Goal: Use online tool/utility: Utilize a website feature to perform a specific function

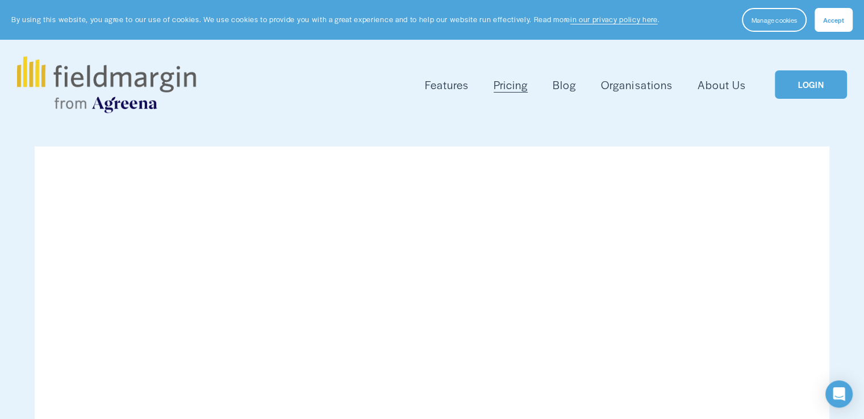
click at [830, 85] on link "LOGIN" at bounding box center [811, 84] width 72 height 29
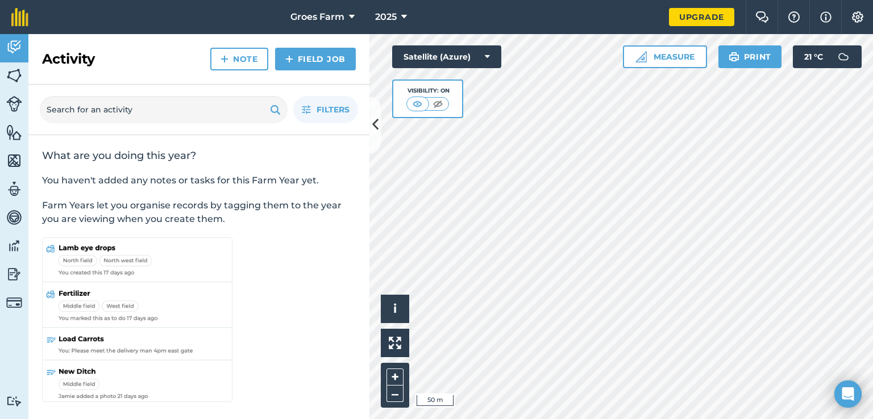
click at [369, 131] on div at bounding box center [620, 226] width 503 height 385
click at [371, 131] on button at bounding box center [374, 125] width 11 height 57
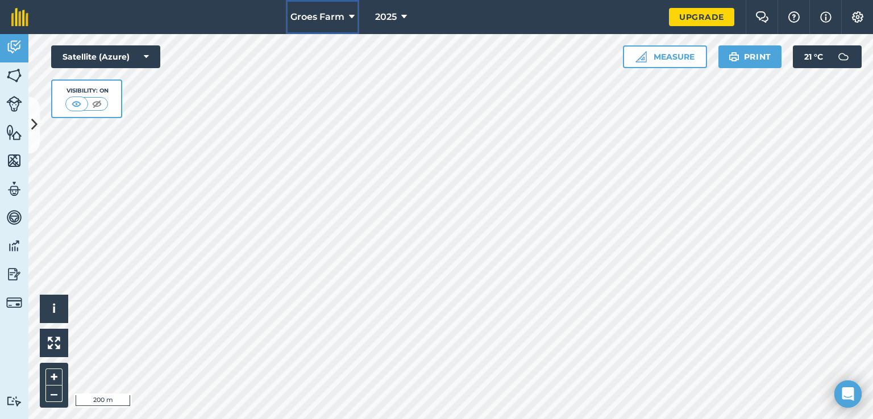
click at [326, 12] on span "Groes Farm" at bounding box center [317, 17] width 54 height 14
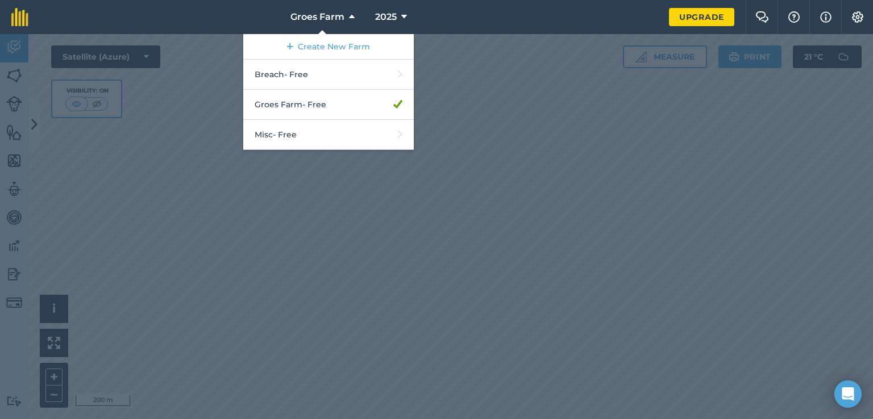
click at [523, 101] on div at bounding box center [436, 226] width 873 height 385
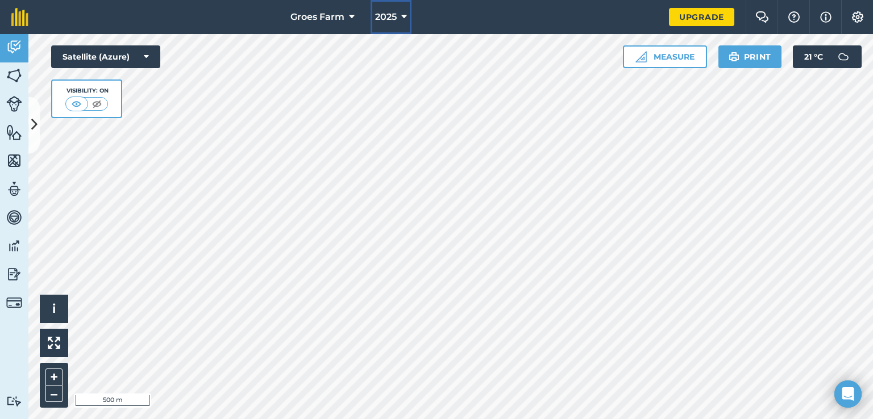
click at [407, 7] on button "2025" at bounding box center [391, 17] width 41 height 34
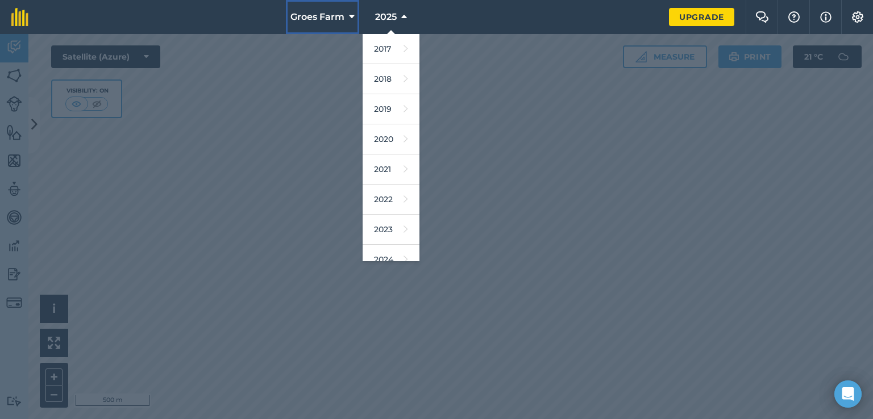
click at [322, 7] on button "Groes Farm" at bounding box center [322, 17] width 73 height 34
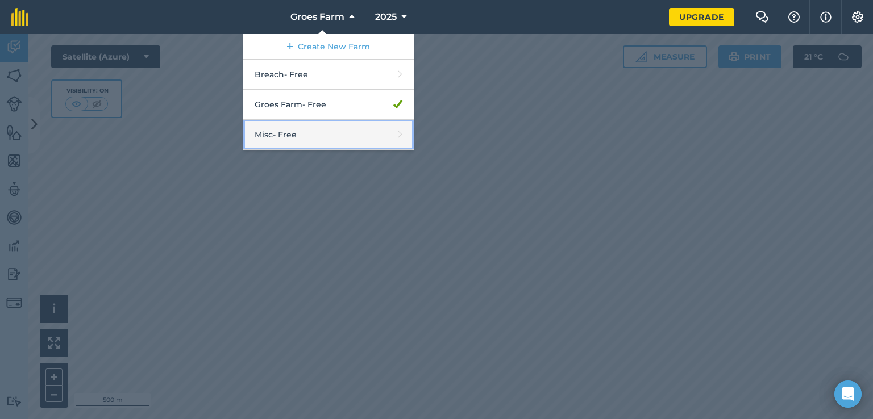
click at [352, 126] on link "Misc - Free" at bounding box center [328, 135] width 170 height 30
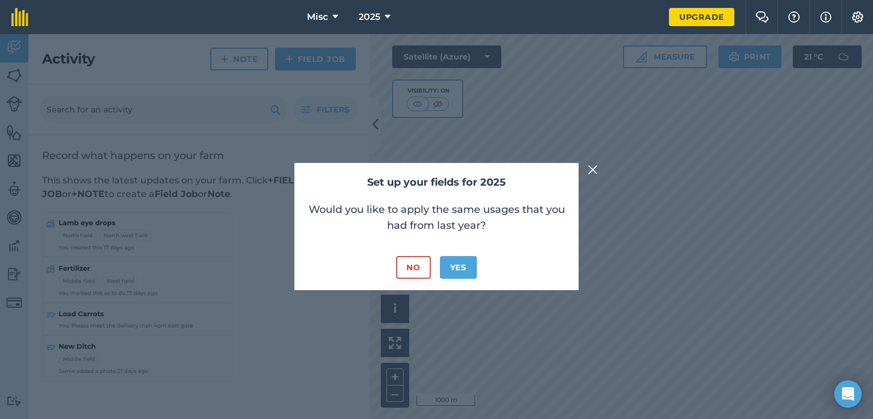
click at [589, 171] on img at bounding box center [593, 170] width 10 height 14
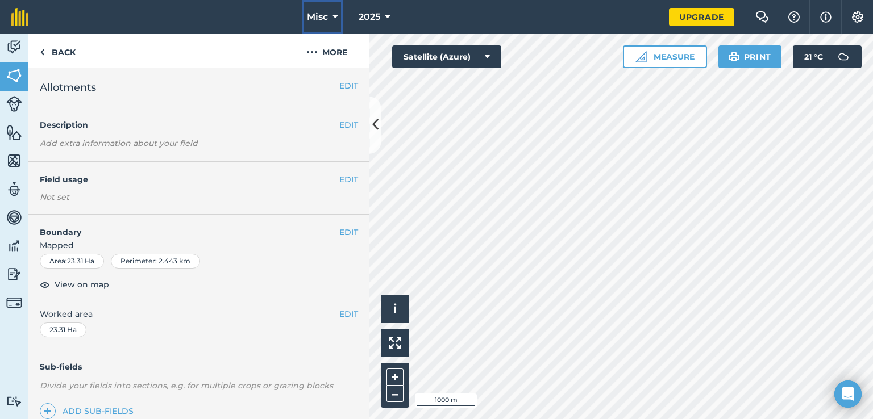
click at [336, 15] on icon at bounding box center [335, 17] width 6 height 14
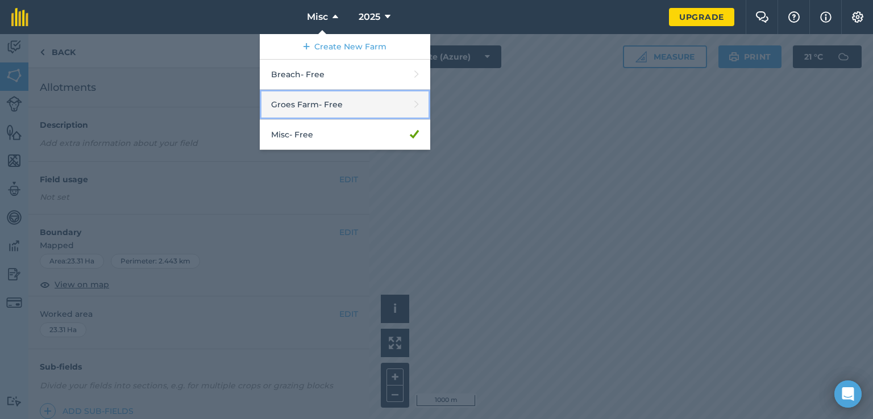
click at [346, 97] on link "Groes Farm - Free" at bounding box center [345, 105] width 170 height 30
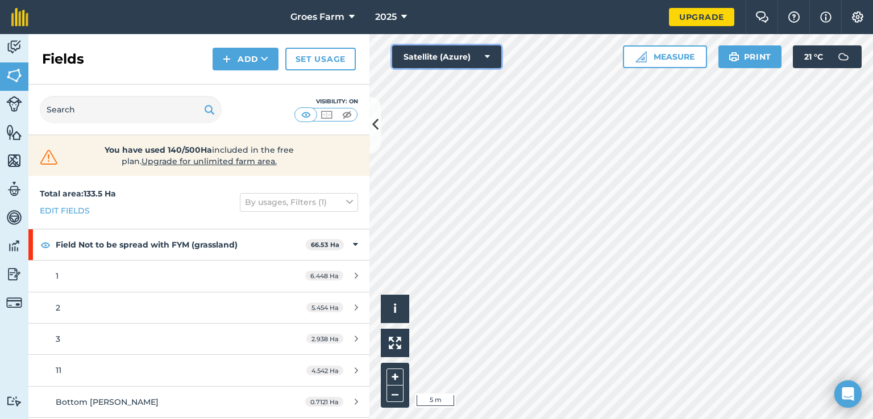
click at [489, 55] on icon at bounding box center [487, 56] width 5 height 11
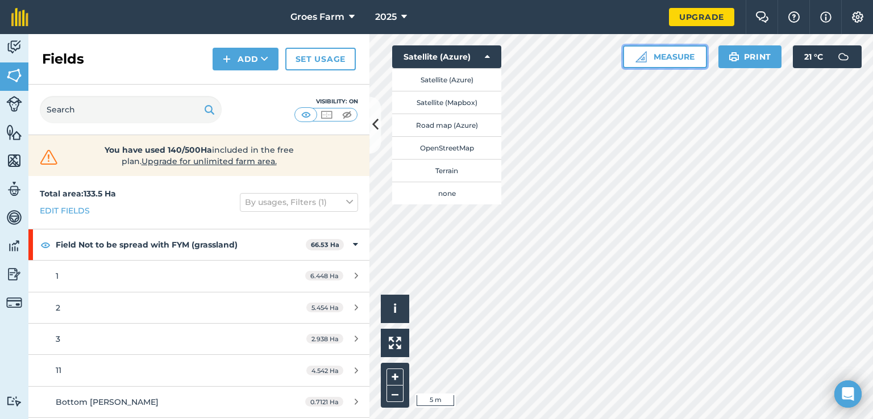
click at [680, 60] on button "Measure" at bounding box center [665, 56] width 84 height 23
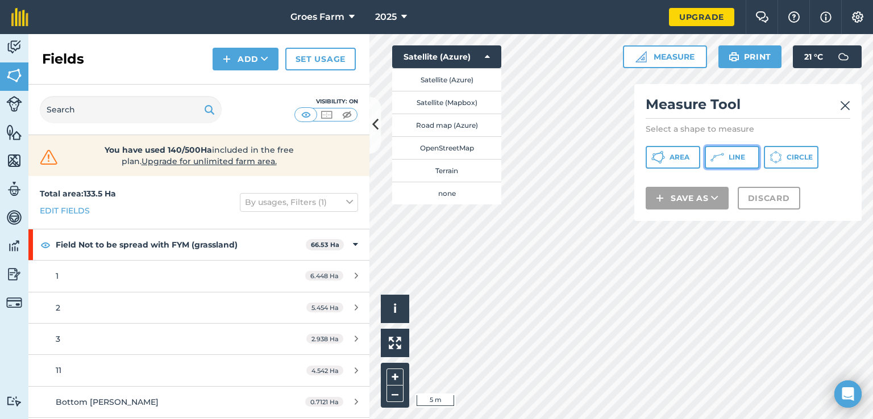
click at [711, 159] on icon at bounding box center [711, 160] width 2 height 2
click at [490, 60] on button "Satellite (Azure)" at bounding box center [446, 56] width 109 height 23
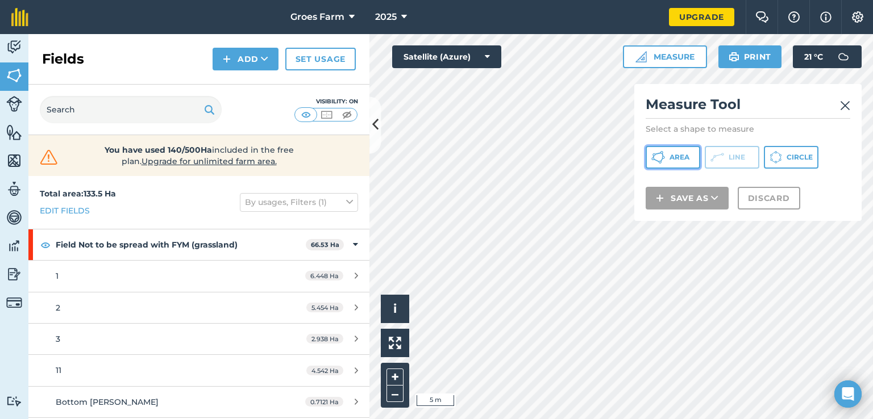
click at [675, 155] on span "Area" at bounding box center [679, 157] width 20 height 9
click at [846, 102] on img at bounding box center [845, 106] width 10 height 14
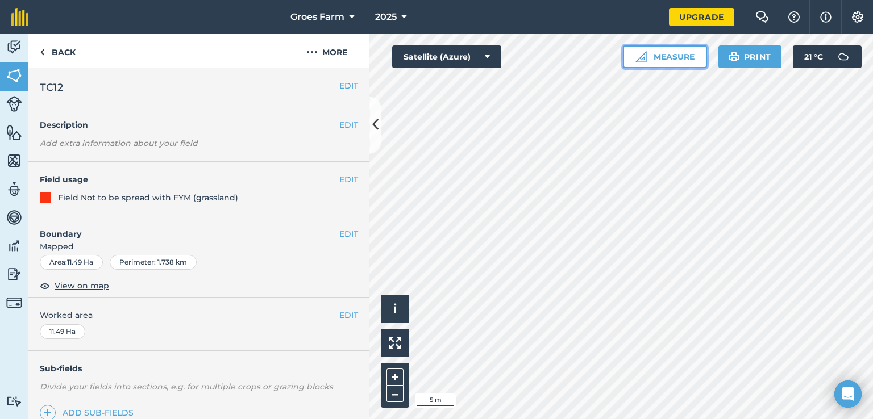
click at [643, 65] on button "Measure" at bounding box center [665, 56] width 84 height 23
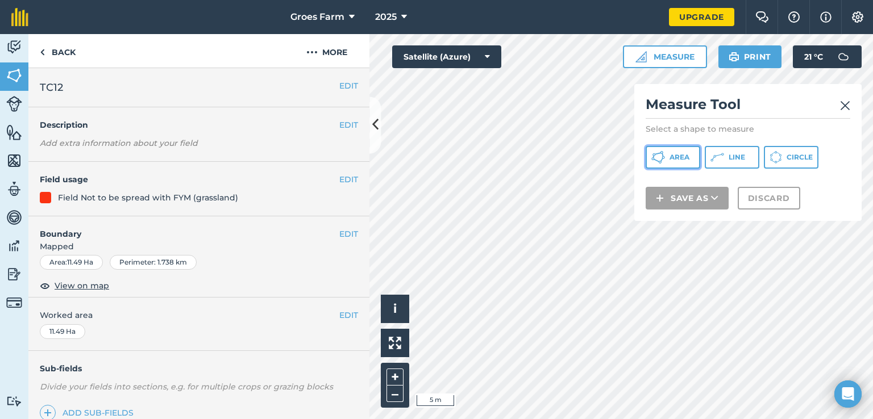
click at [677, 156] on span "Area" at bounding box center [679, 157] width 20 height 9
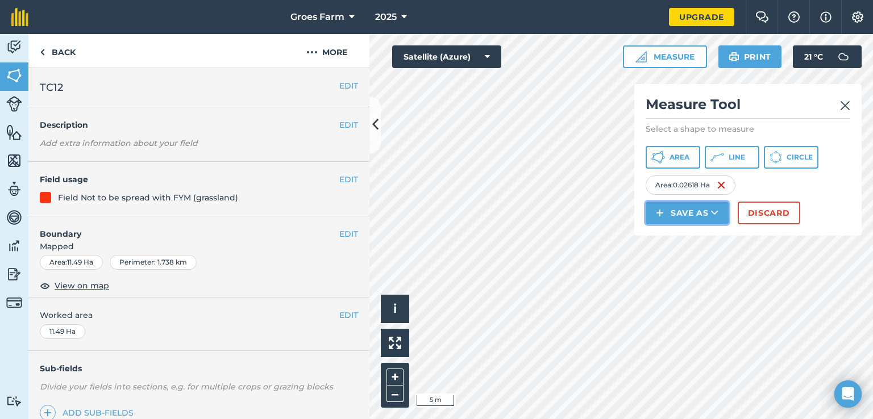
click at [697, 207] on button "Save as" at bounding box center [687, 213] width 83 height 23
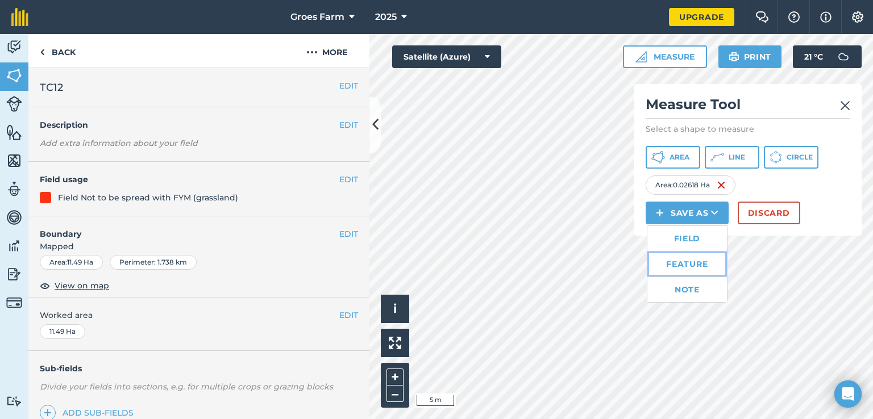
click at [706, 264] on link "Feature" at bounding box center [687, 264] width 80 height 25
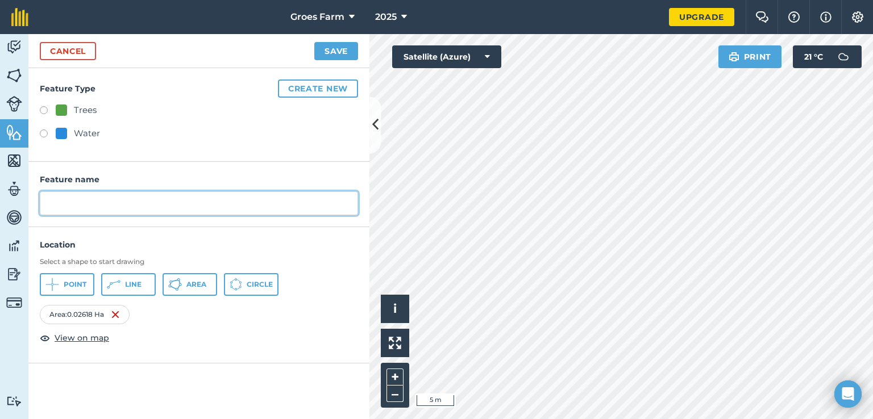
click at [250, 205] on input "text" at bounding box center [199, 204] width 318 height 24
type input "Tyn y Caerw Catch pen"
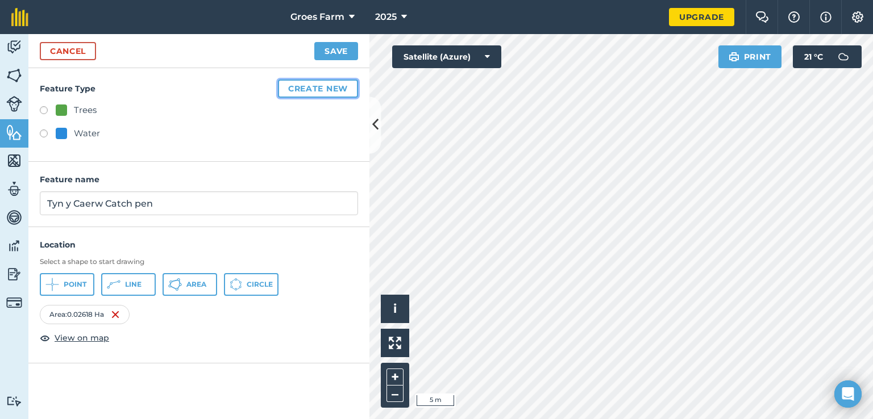
click at [330, 91] on button "Create new" at bounding box center [318, 89] width 80 height 18
